Goal: Download file/media

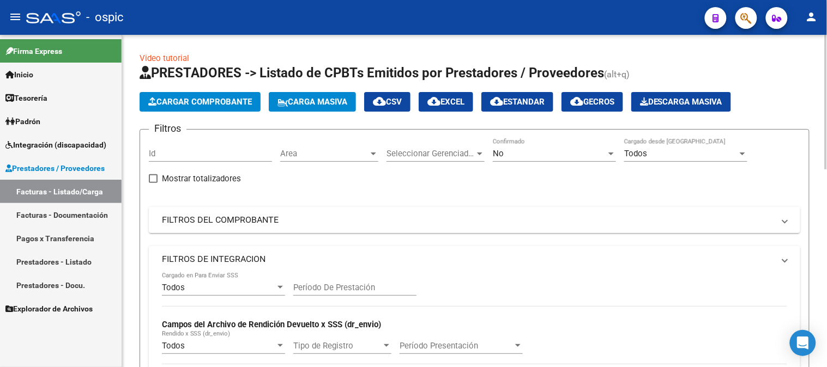
scroll to position [47, 0]
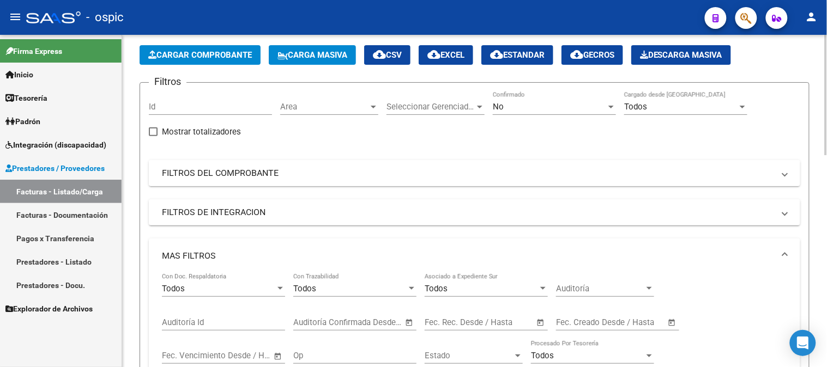
click at [211, 170] on mat-panel-title "FILTROS DEL COMPROBANTE" at bounding box center [468, 173] width 612 height 12
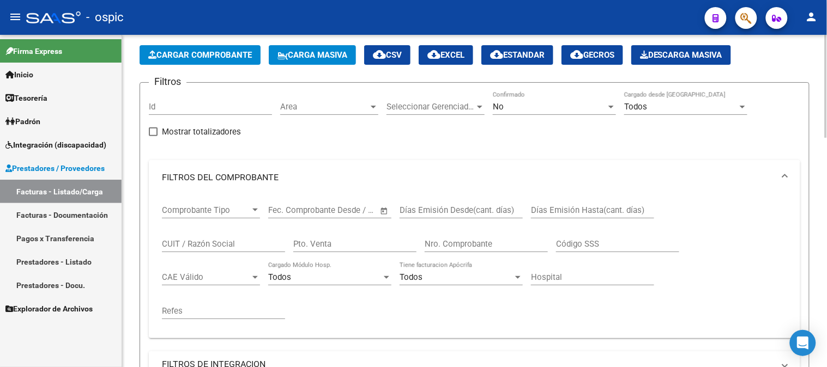
click at [498, 99] on div "No Confirmado" at bounding box center [554, 103] width 123 height 23
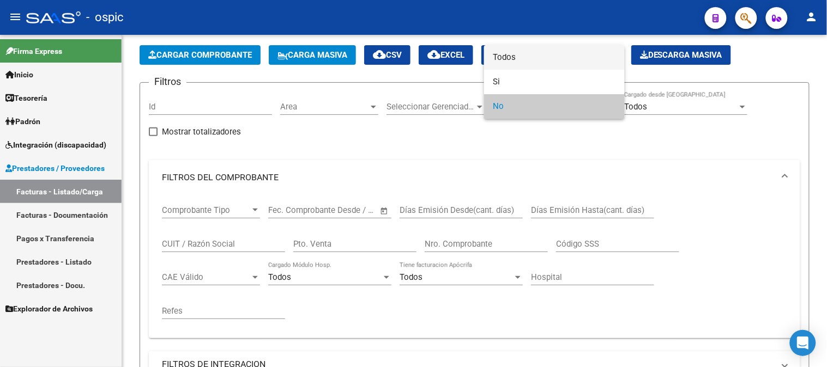
drag, startPoint x: 512, startPoint y: 53, endPoint x: 502, endPoint y: 75, distance: 24.1
click at [511, 53] on span "Todos" at bounding box center [554, 57] width 123 height 25
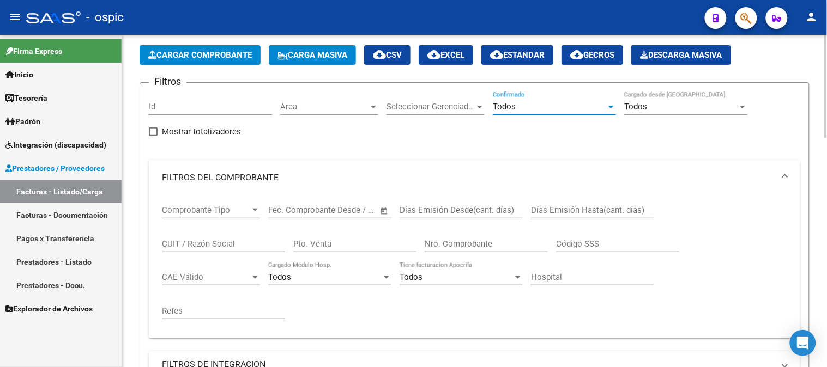
click at [449, 247] on input "Nro. Comprobante" at bounding box center [486, 244] width 123 height 10
type input "141"
click at [198, 244] on input "CUIT / Razón Social" at bounding box center [223, 244] width 123 height 10
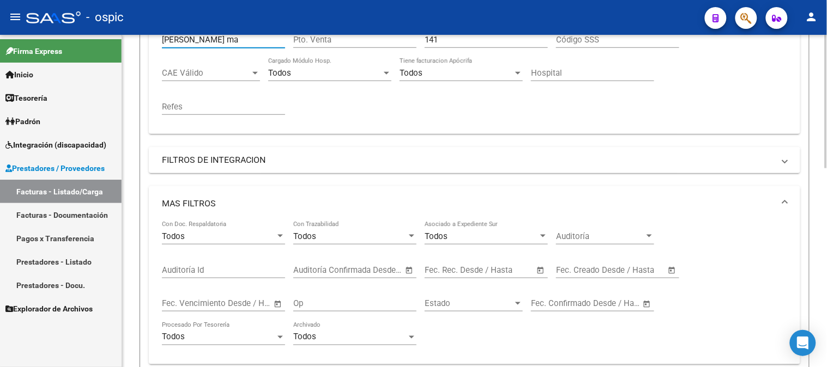
scroll to position [229, 0]
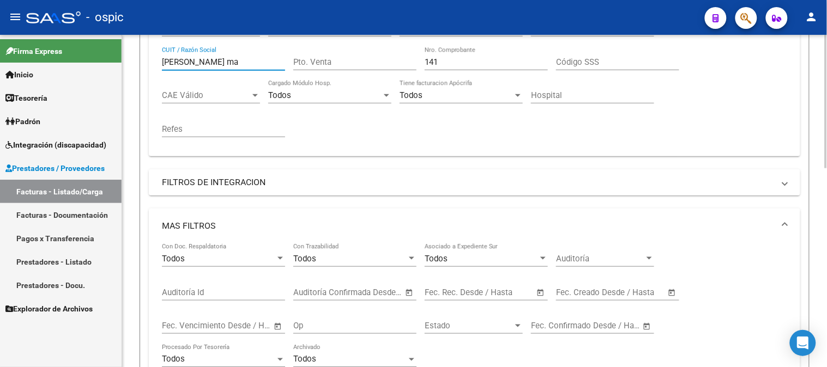
type input "[PERSON_NAME] ma"
click at [202, 182] on mat-panel-title "FILTROS DE INTEGRACION" at bounding box center [468, 183] width 612 height 12
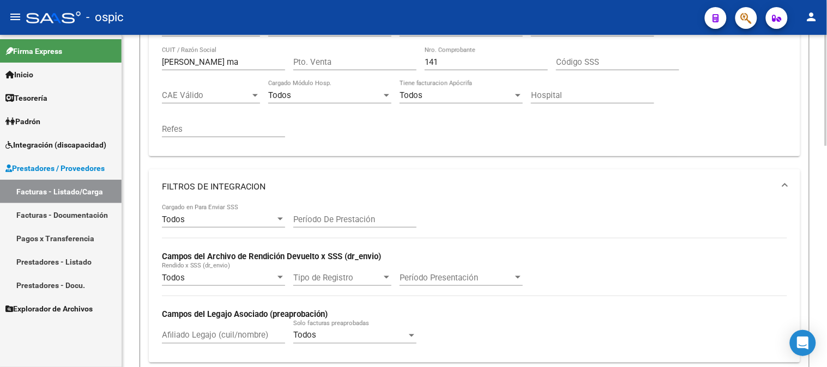
click at [202, 180] on mat-expansion-panel-header "FILTROS DE INTEGRACION" at bounding box center [474, 187] width 651 height 35
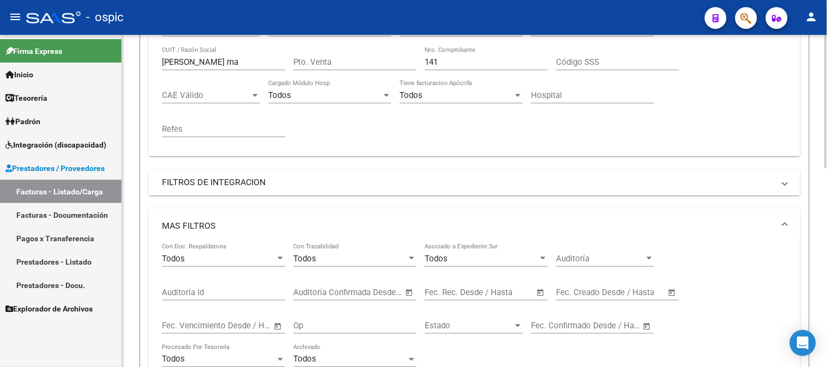
click at [191, 229] on mat-panel-title "MAS FILTROS" at bounding box center [468, 226] width 612 height 12
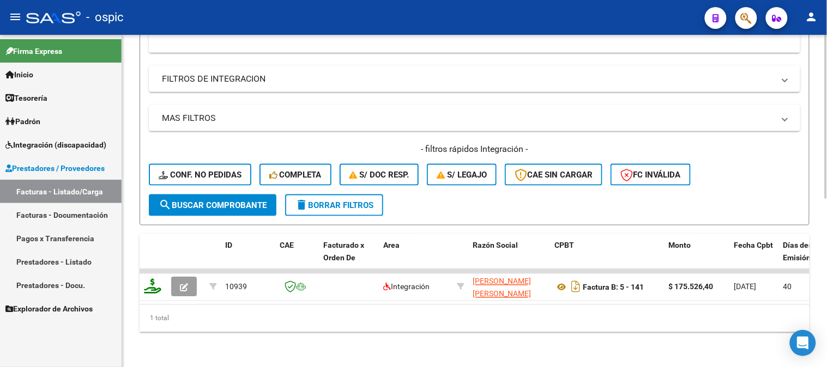
scroll to position [340, 0]
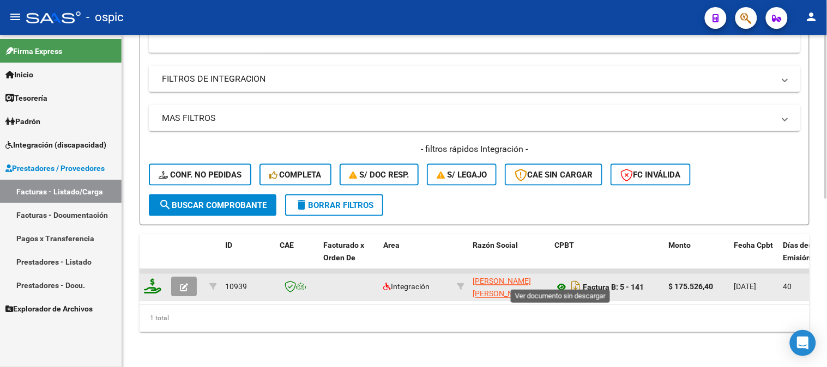
click at [561, 281] on icon at bounding box center [561, 287] width 14 height 13
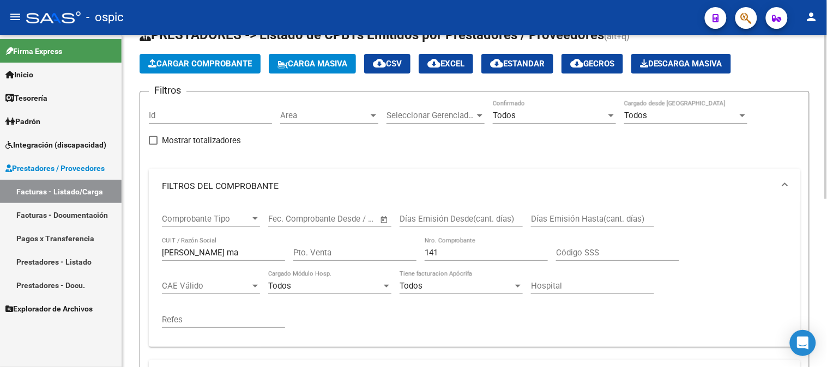
scroll to position [0, 0]
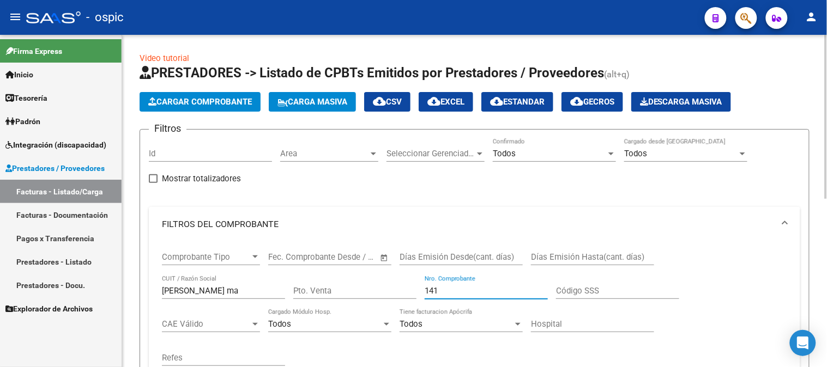
drag, startPoint x: 377, startPoint y: 303, endPoint x: 361, endPoint y: 301, distance: 16.0
click at [357, 304] on div "Comprobante Tipo Comprobante Tipo Fecha inicio – Fecha fin Fec. Comprobante Des…" at bounding box center [474, 309] width 625 height 135
type input "2029"
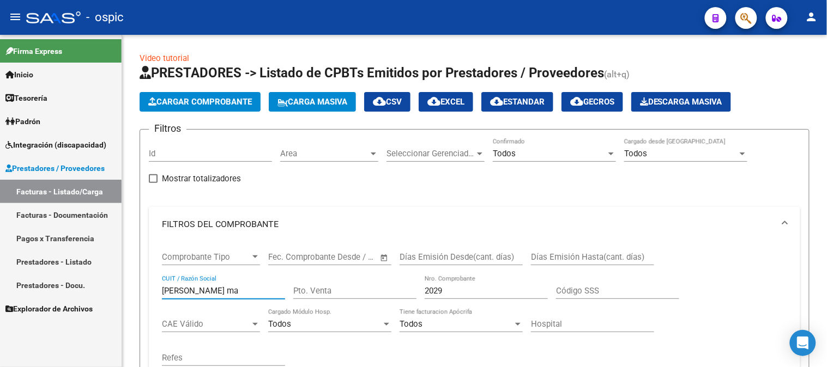
drag, startPoint x: 171, startPoint y: 295, endPoint x: 3, endPoint y: 283, distance: 168.3
click at [0, 280] on mat-sidenav-container "Firma Express Inicio Calendario SSS Instructivos Contacto OS Tesorería Extracto…" at bounding box center [413, 201] width 827 height 333
type input "n"
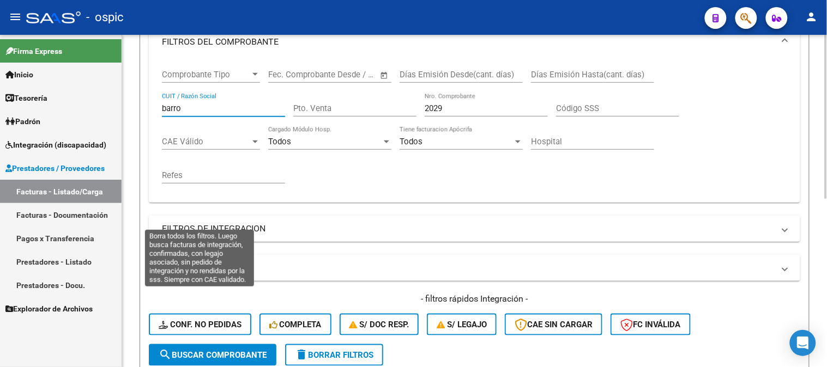
scroll to position [303, 0]
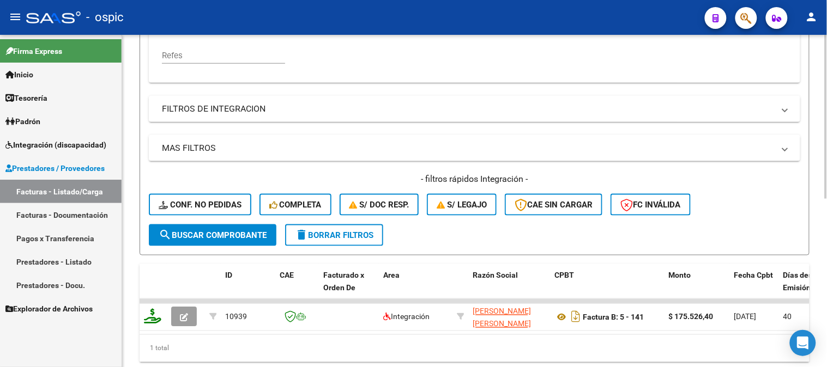
type input "barro"
click at [215, 244] on button "search Buscar Comprobante" at bounding box center [213, 236] width 128 height 22
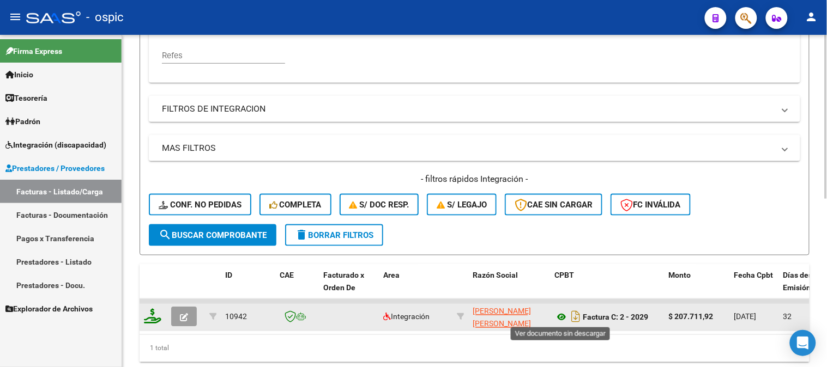
click at [564, 316] on icon at bounding box center [561, 317] width 14 height 13
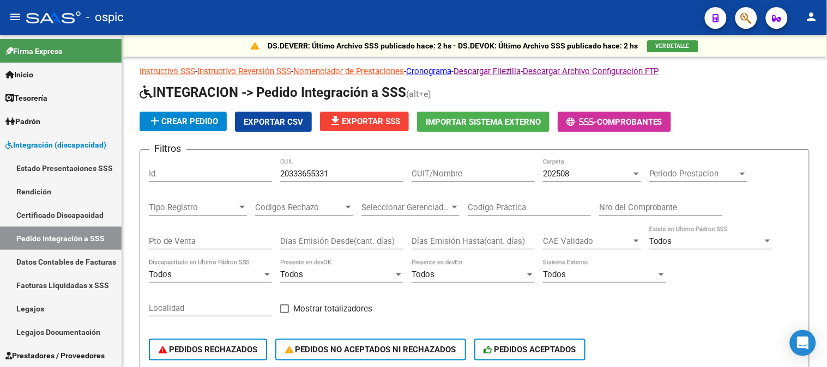
scroll to position [196, 0]
